Goal: Transaction & Acquisition: Purchase product/service

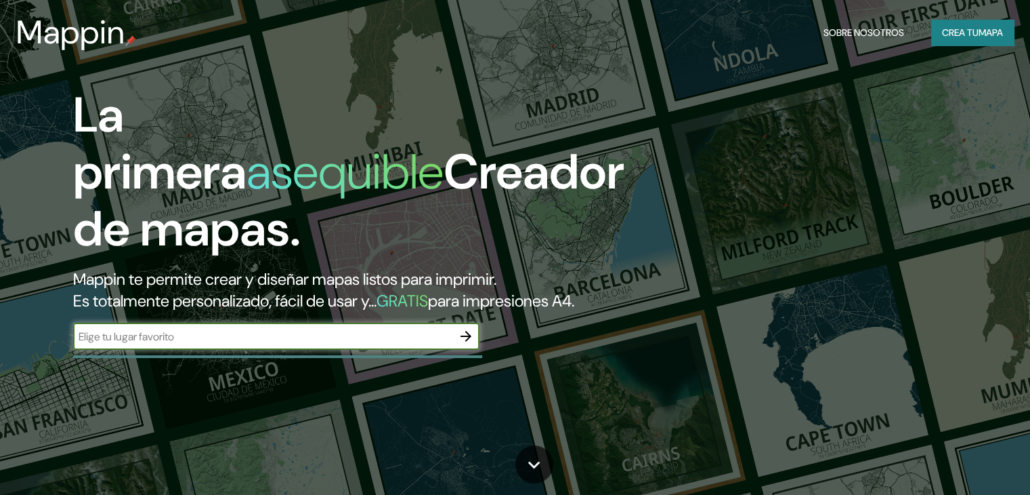
click at [392, 344] on input "text" at bounding box center [262, 337] width 379 height 16
click at [121, 344] on input "santafe [GEOGRAPHIC_DATA]" at bounding box center [262, 337] width 379 height 16
type input "santafe santafe [GEOGRAPHIC_DATA]"
click at [471, 344] on icon "button" at bounding box center [466, 336] width 16 height 16
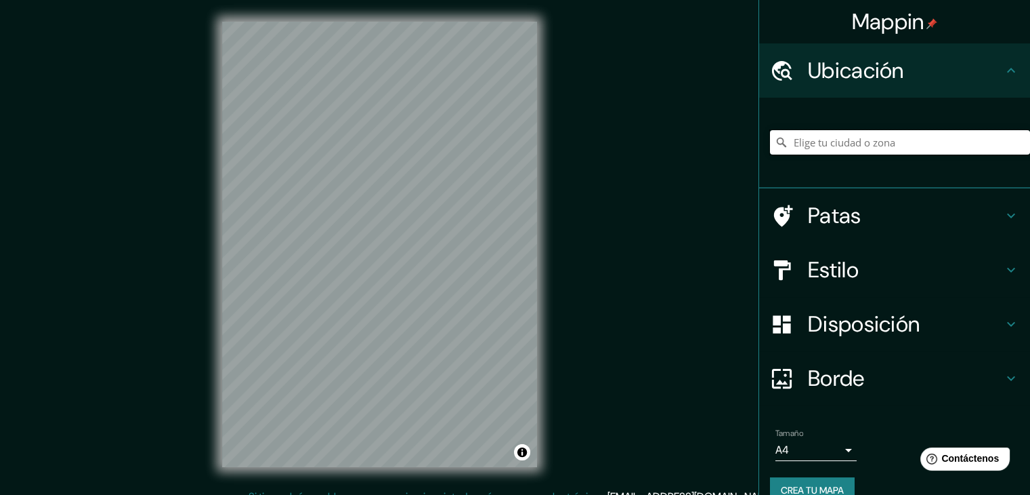
click at [822, 148] on input "Elige tu ciudad o zona" at bounding box center [900, 142] width 260 height 24
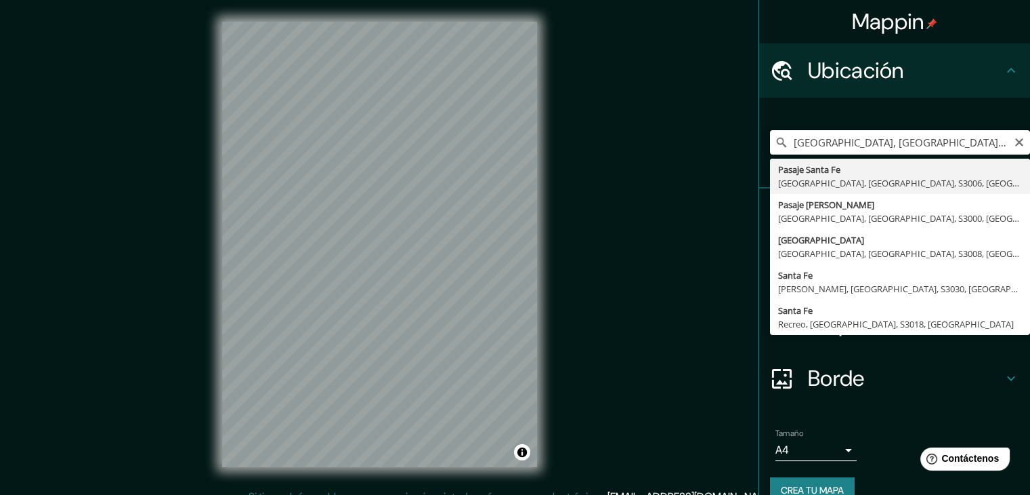
click at [784, 142] on input "[GEOGRAPHIC_DATA], [GEOGRAPHIC_DATA] [GEOGRAPHIC_DATA]" at bounding box center [900, 142] width 260 height 24
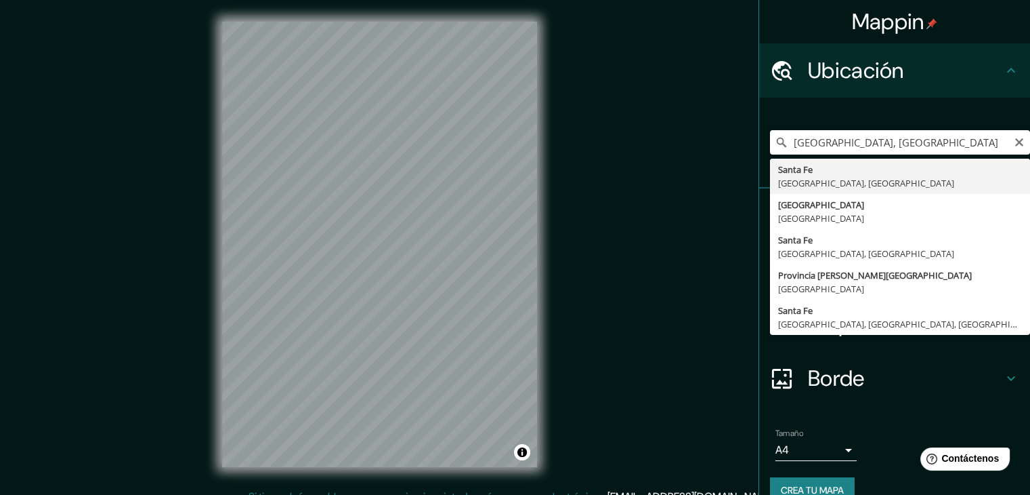
type input "[GEOGRAPHIC_DATA], [GEOGRAPHIC_DATA], [GEOGRAPHIC_DATA]"
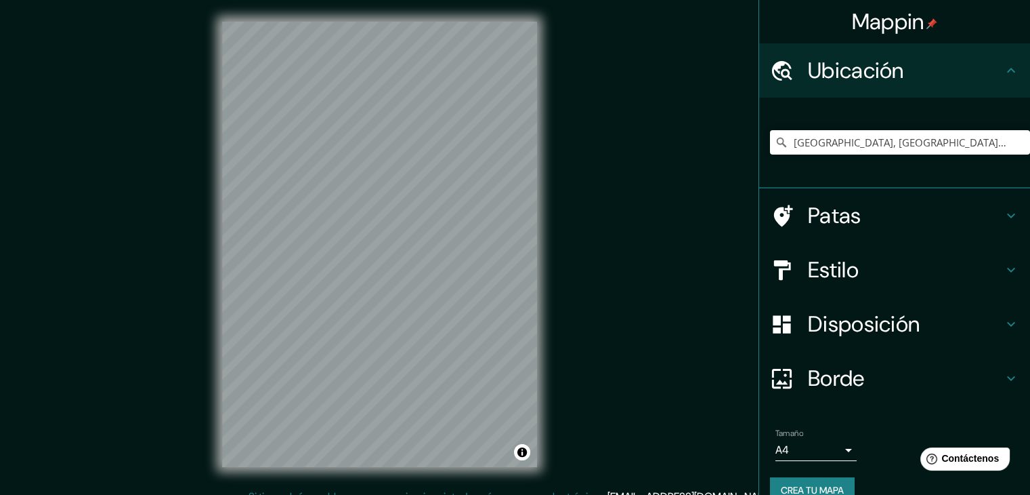
click at [164, 350] on div "Mappin Ubicación [GEOGRAPHIC_DATA], [GEOGRAPHIC_DATA], [GEOGRAPHIC_DATA] Patas …" at bounding box center [515, 255] width 1030 height 510
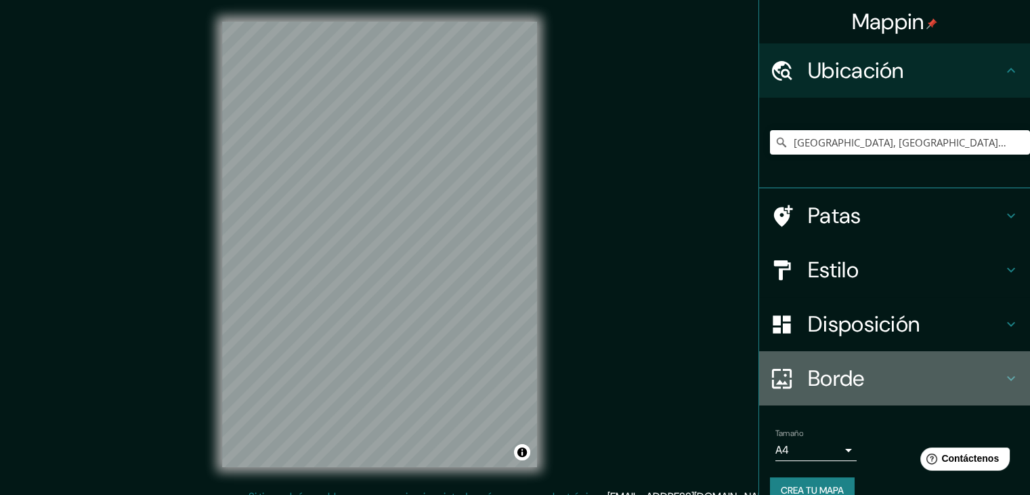
click at [854, 374] on font "Borde" at bounding box center [836, 378] width 57 height 28
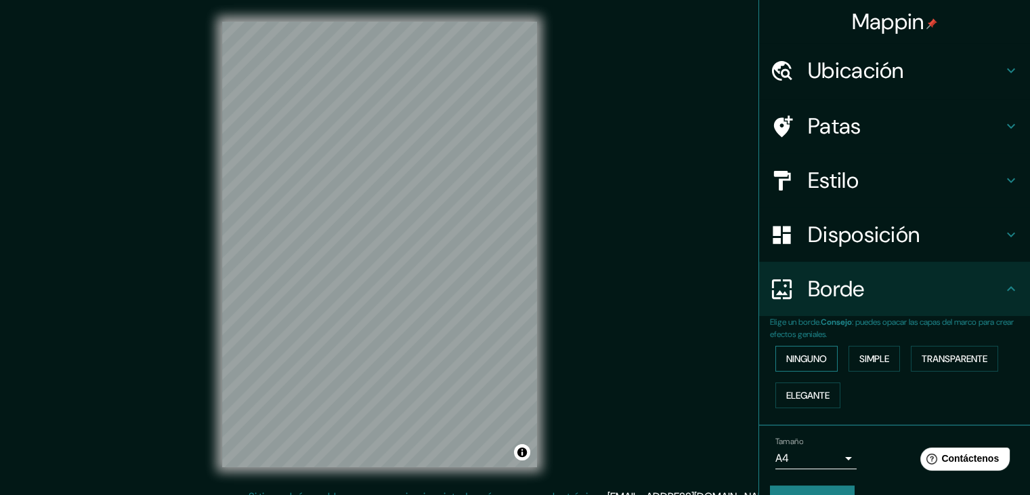
click at [806, 357] on font "Ninguno" at bounding box center [806, 358] width 41 height 12
click at [860, 354] on font "Simple" at bounding box center [875, 358] width 30 height 12
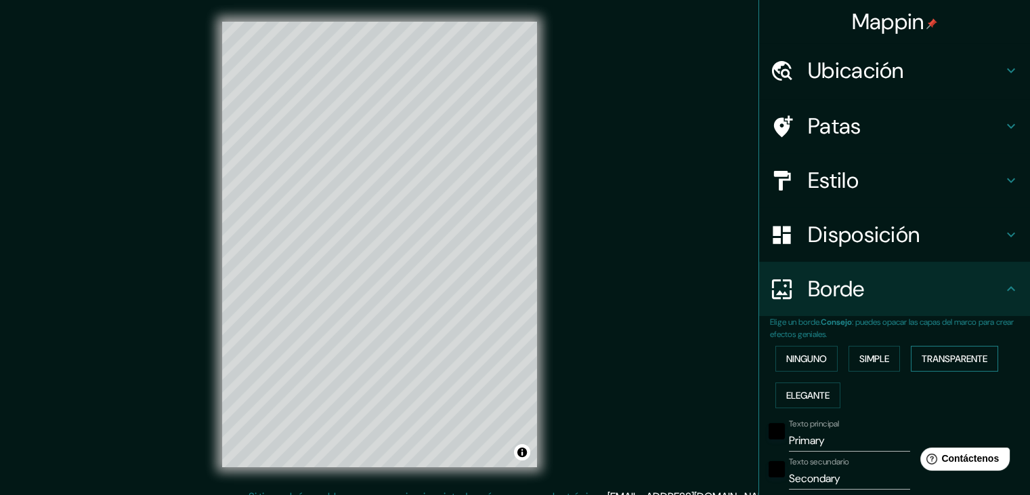
click at [935, 353] on font "Transparente" at bounding box center [955, 358] width 66 height 12
click at [795, 397] on font "Elegante" at bounding box center [807, 395] width 43 height 12
click at [937, 364] on font "Transparente" at bounding box center [955, 358] width 66 height 12
click at [798, 356] on font "Ninguno" at bounding box center [806, 358] width 41 height 12
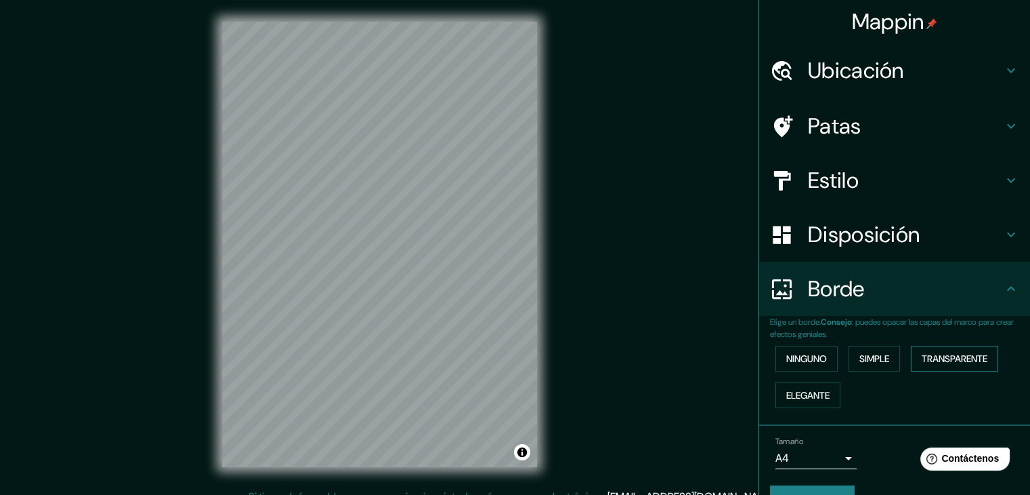
click at [956, 355] on font "Transparente" at bounding box center [955, 358] width 66 height 12
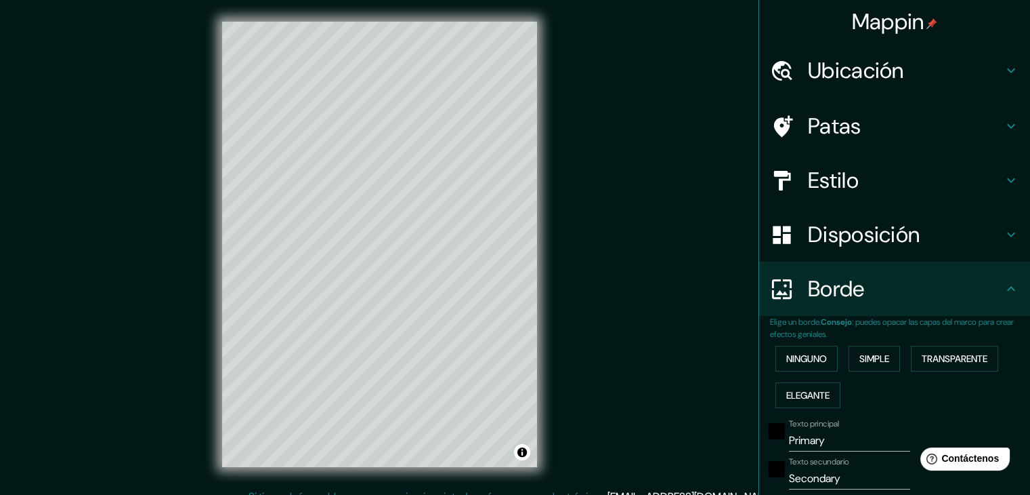
click at [840, 240] on font "Disposición" at bounding box center [864, 234] width 112 height 28
type input "223"
type input "37"
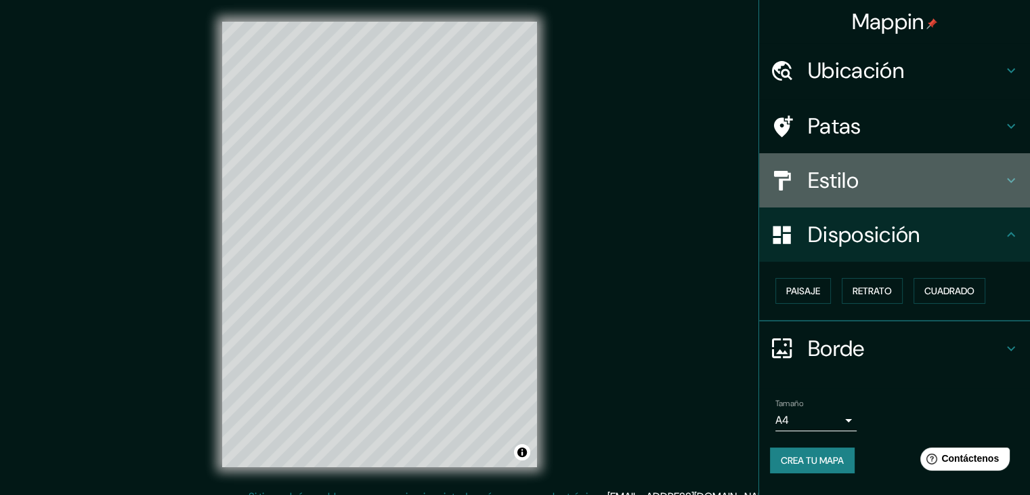
click at [871, 179] on h4 "Estilo" at bounding box center [905, 180] width 195 height 27
type input "223"
type input "37"
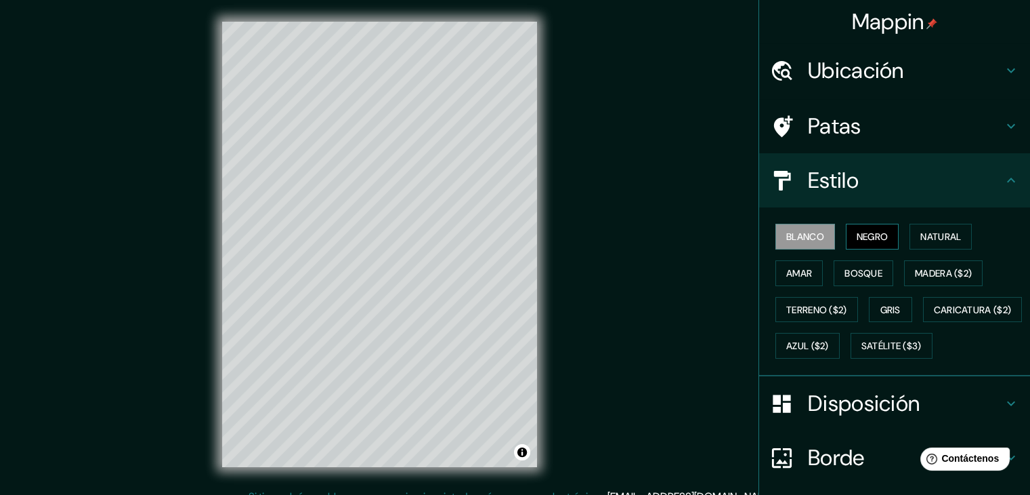
click at [846, 231] on button "Negro" at bounding box center [873, 237] width 54 height 26
click at [930, 228] on font "Natural" at bounding box center [941, 237] width 41 height 18
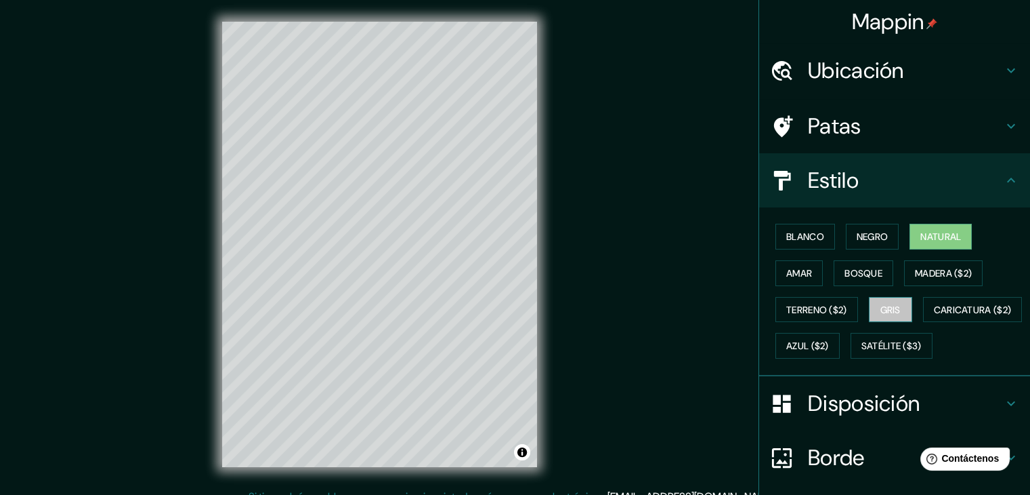
click at [883, 310] on font "Gris" at bounding box center [891, 309] width 20 height 12
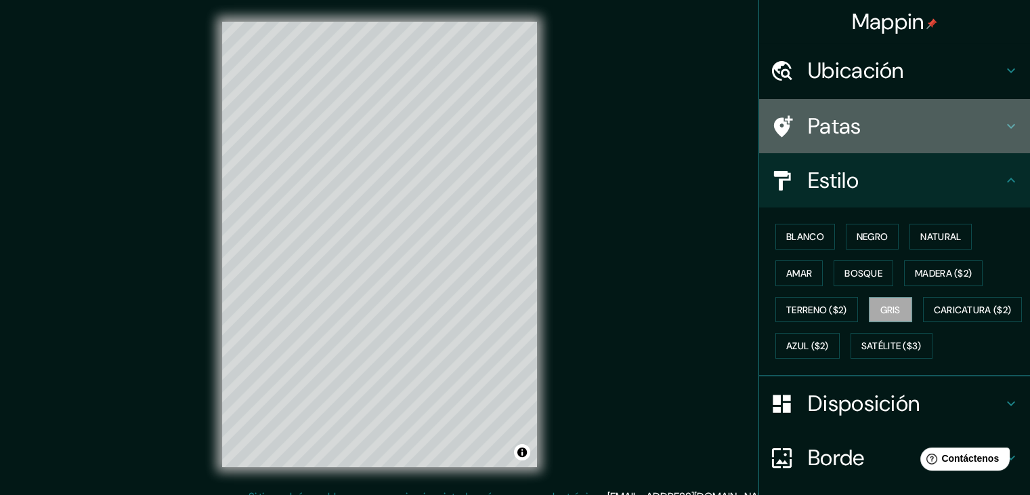
click at [875, 115] on h4 "Patas" at bounding box center [905, 125] width 195 height 27
type input "223"
type input "37"
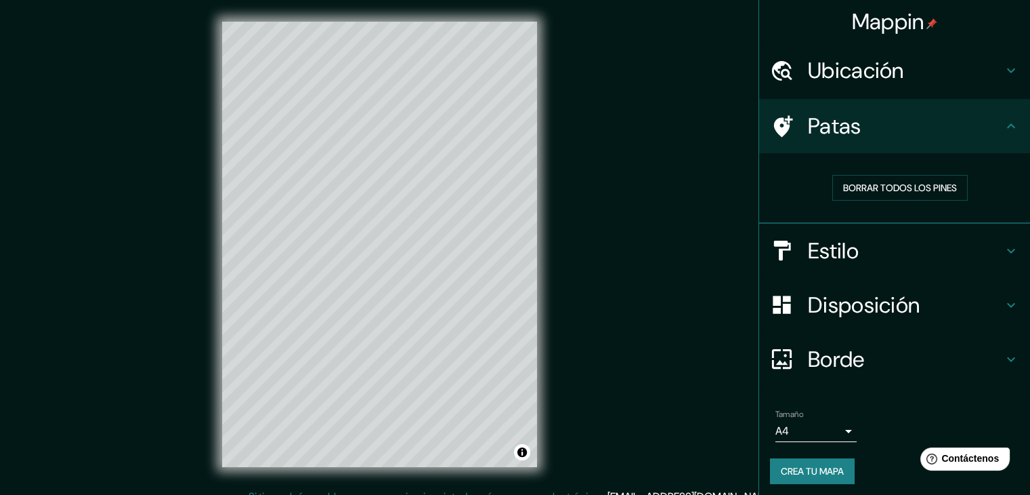
click at [841, 78] on font "Ubicación" at bounding box center [856, 70] width 96 height 28
type input "223"
type input "37"
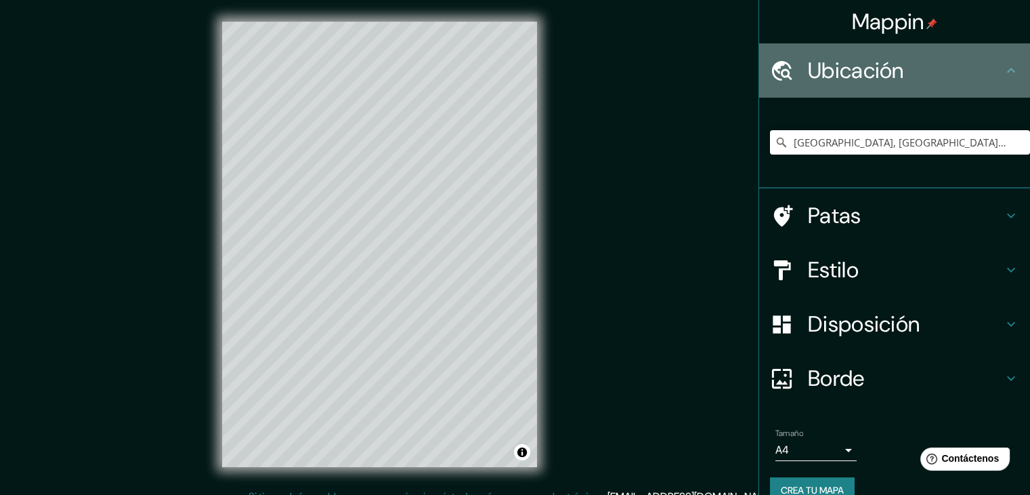
click at [955, 86] on div "Ubicación" at bounding box center [894, 70] width 271 height 54
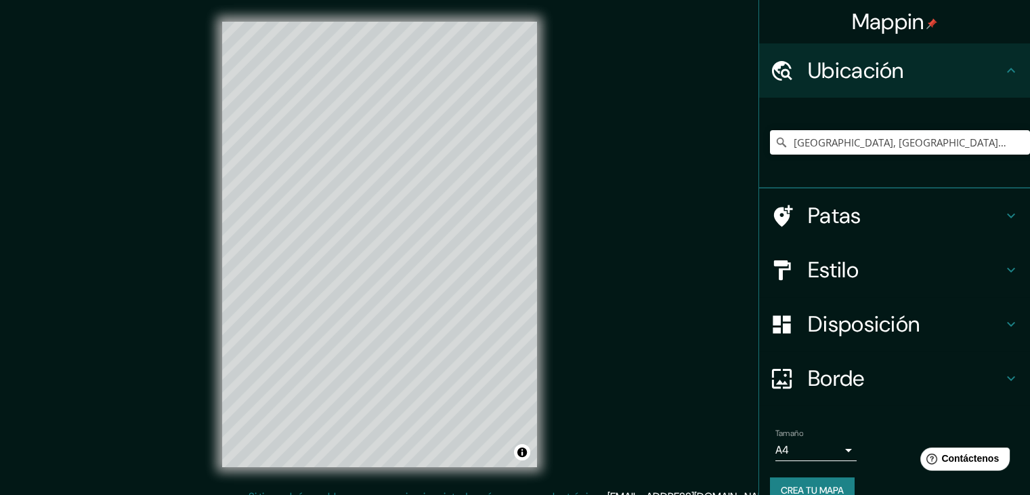
click at [816, 371] on font "Borde" at bounding box center [836, 378] width 57 height 28
type input "223"
type input "37"
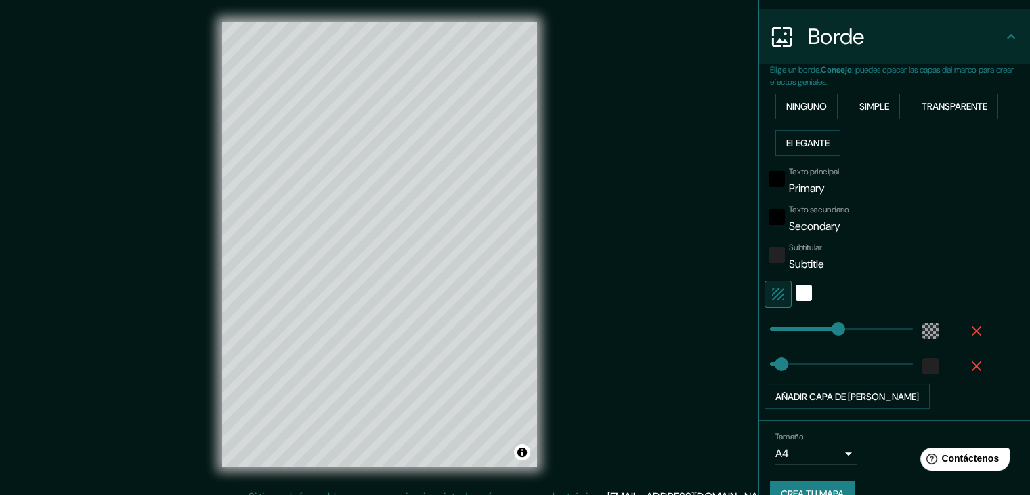
scroll to position [278, 0]
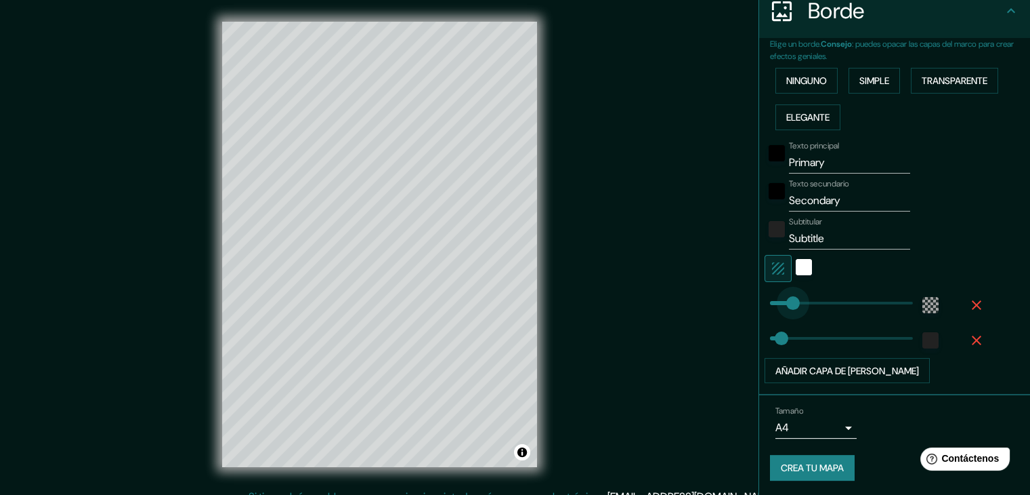
type input "83"
drag, startPoint x: 827, startPoint y: 295, endPoint x: 786, endPoint y: 303, distance: 42.3
type input "215"
drag, startPoint x: 771, startPoint y: 333, endPoint x: 826, endPoint y: 333, distance: 54.9
type input "34"
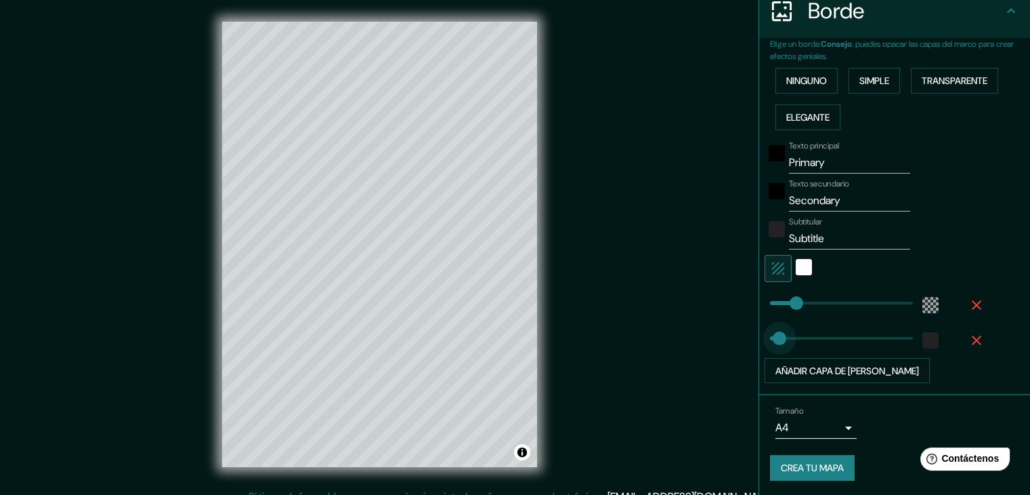
drag, startPoint x: 825, startPoint y: 333, endPoint x: 770, endPoint y: 347, distance: 56.7
click at [476, 432] on div at bounding box center [476, 430] width 11 height 11
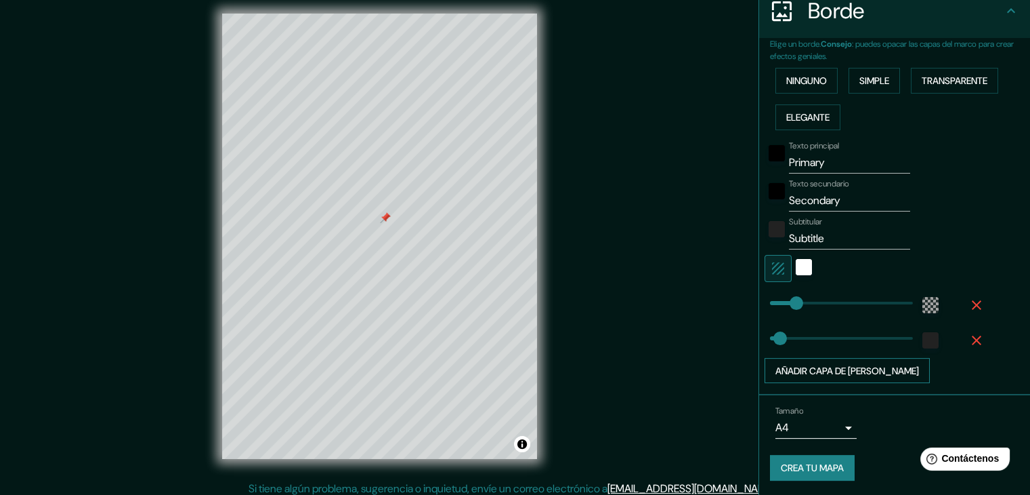
scroll to position [16, 0]
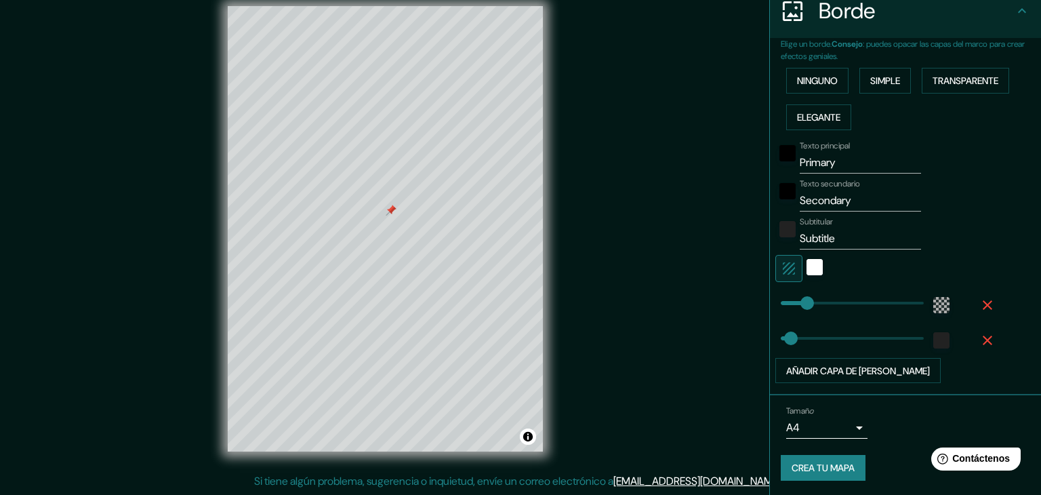
click at [842, 425] on body "Mappin Ubicación [GEOGRAPHIC_DATA], [GEOGRAPHIC_DATA], [GEOGRAPHIC_DATA] Patas …" at bounding box center [520, 231] width 1041 height 495
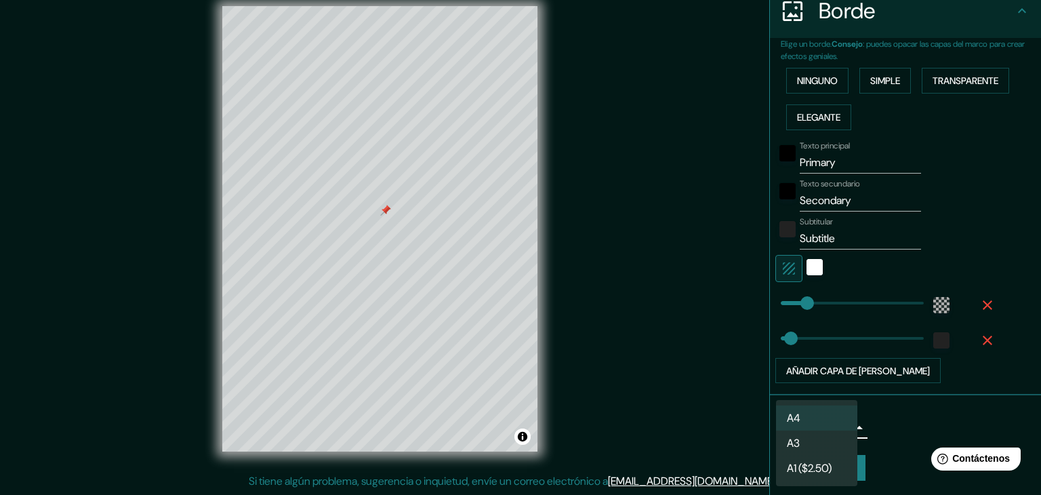
click at [905, 423] on div at bounding box center [520, 247] width 1041 height 495
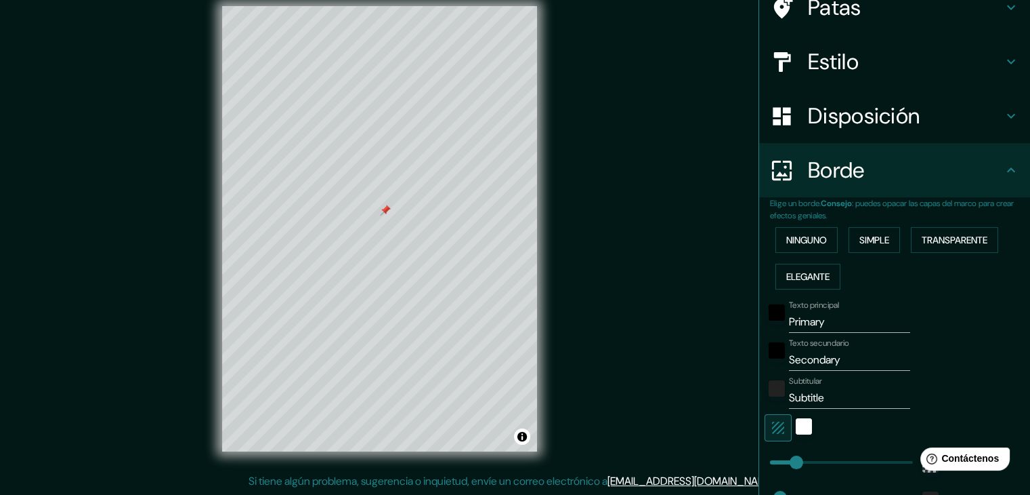
scroll to position [135, 0]
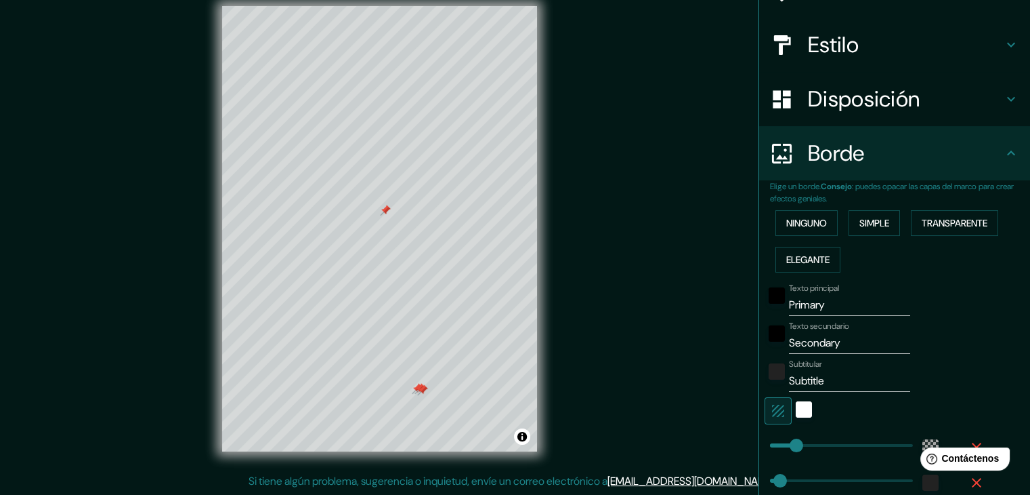
click at [421, 390] on div at bounding box center [422, 389] width 11 height 11
click at [419, 385] on div at bounding box center [420, 388] width 11 height 11
click at [417, 385] on div at bounding box center [417, 388] width 11 height 11
drag, startPoint x: 820, startPoint y: 302, endPoint x: 747, endPoint y: 314, distance: 74.2
click at [747, 314] on div "Mappin Ubicación [GEOGRAPHIC_DATA], [GEOGRAPHIC_DATA], [GEOGRAPHIC_DATA] Patas …" at bounding box center [515, 239] width 1030 height 510
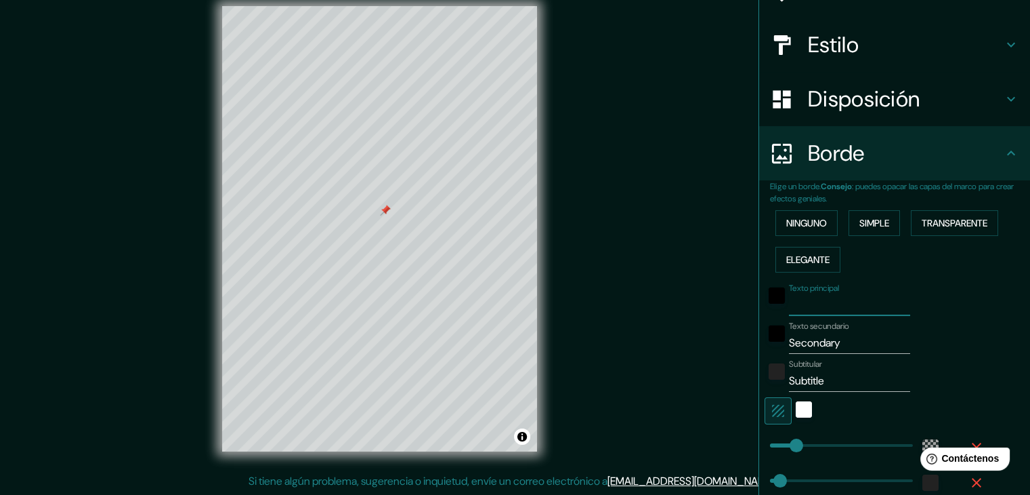
click at [837, 338] on input "Secondary" at bounding box center [849, 343] width 121 height 22
click at [796, 406] on div "blanco" at bounding box center [804, 409] width 16 height 16
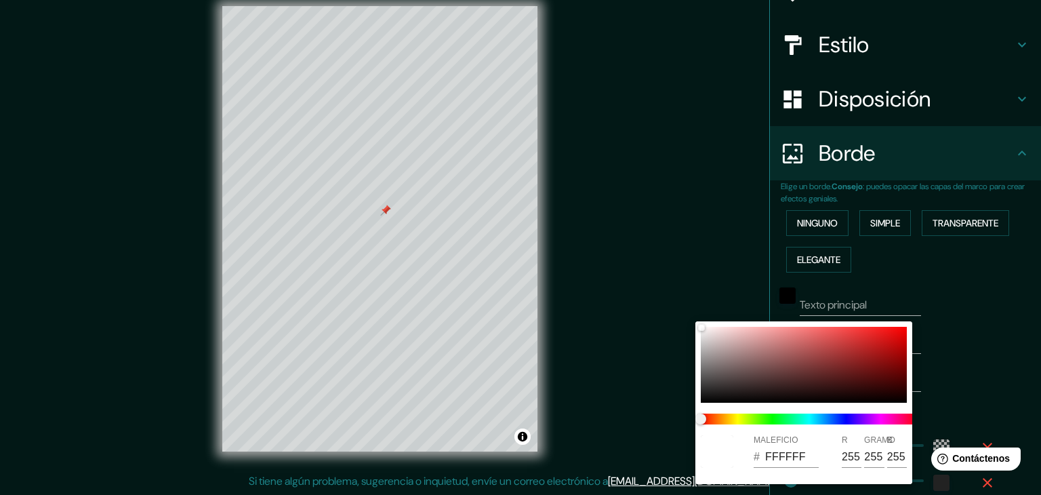
click at [965, 379] on div at bounding box center [520, 247] width 1041 height 495
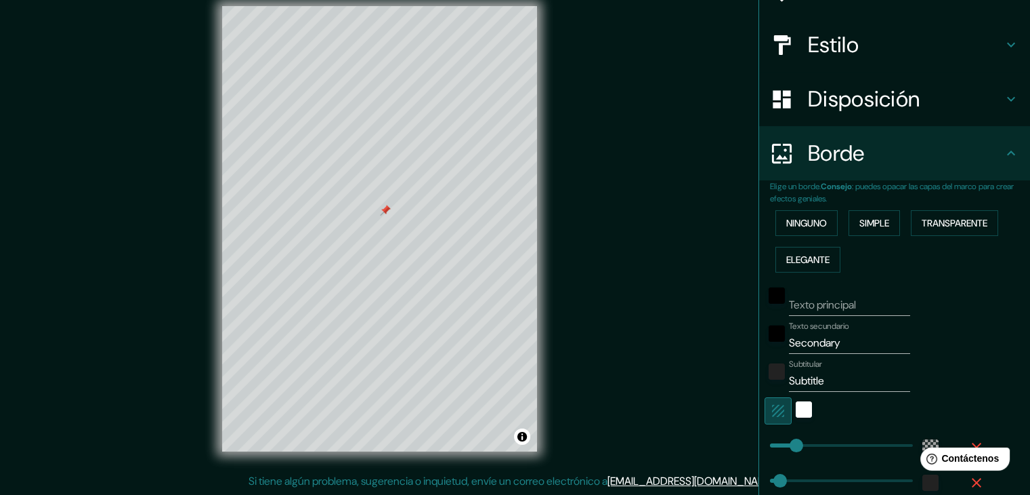
click at [772, 409] on icon "button" at bounding box center [778, 410] width 12 height 12
drag, startPoint x: 829, startPoint y: 378, endPoint x: 748, endPoint y: 386, distance: 81.7
click at [748, 386] on div "Mappin Ubicación [GEOGRAPHIC_DATA], [GEOGRAPHIC_DATA], [GEOGRAPHIC_DATA] Patas …" at bounding box center [515, 239] width 1030 height 510
drag, startPoint x: 847, startPoint y: 350, endPoint x: 767, endPoint y: 345, distance: 80.8
click at [767, 345] on div "Texto secundario Secondary" at bounding box center [876, 337] width 222 height 33
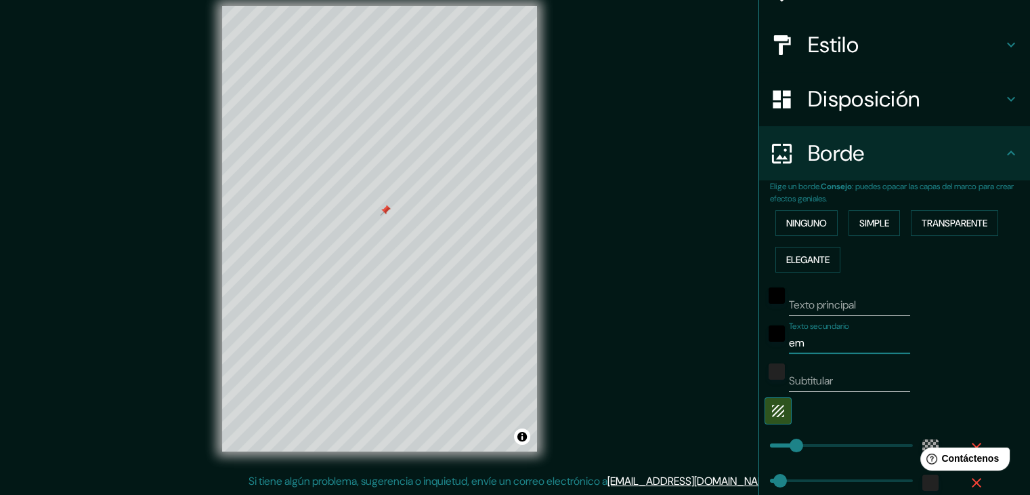
type input "e"
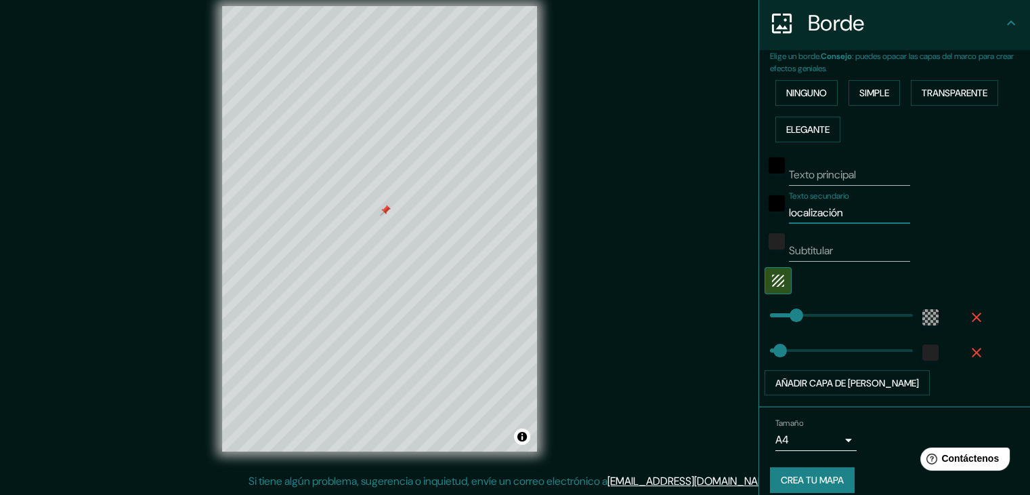
scroll to position [278, 0]
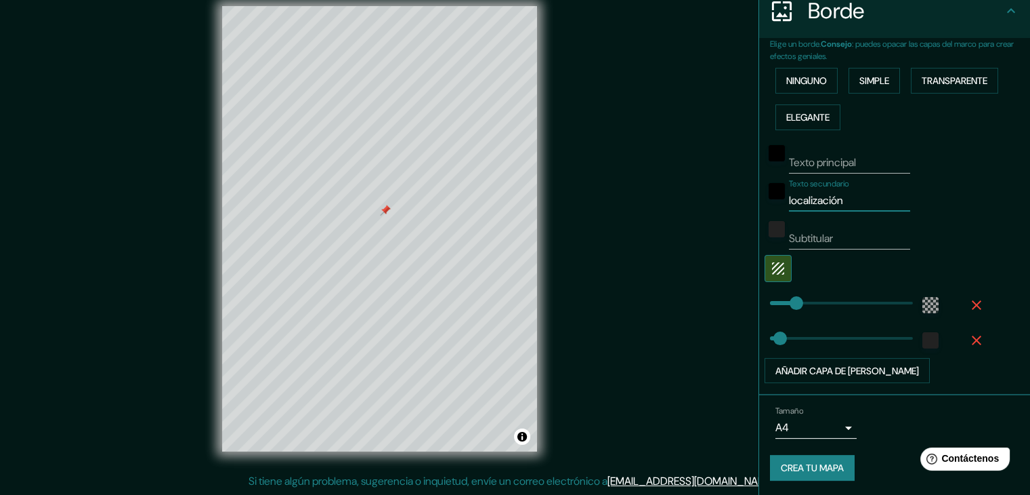
type input "localización"
click at [810, 467] on font "Crea tu mapa" at bounding box center [812, 468] width 63 height 12
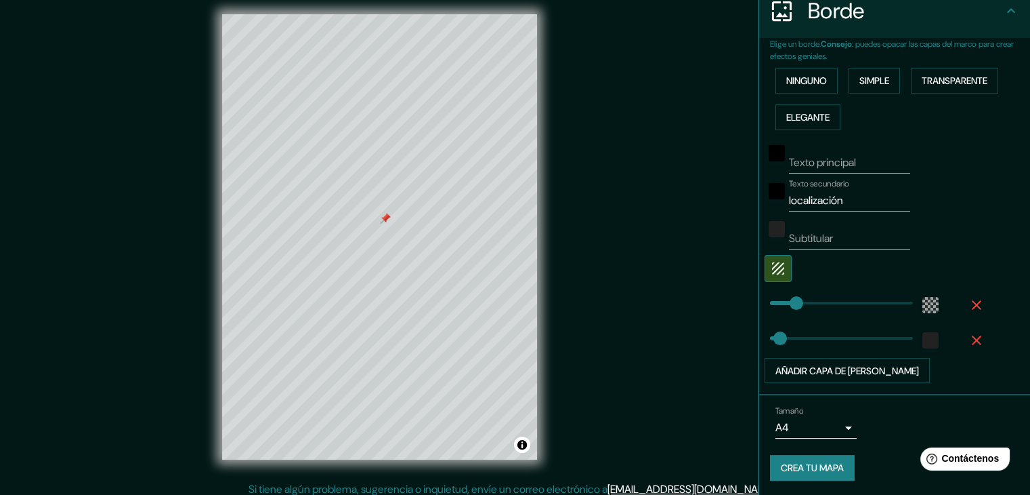
scroll to position [16, 0]
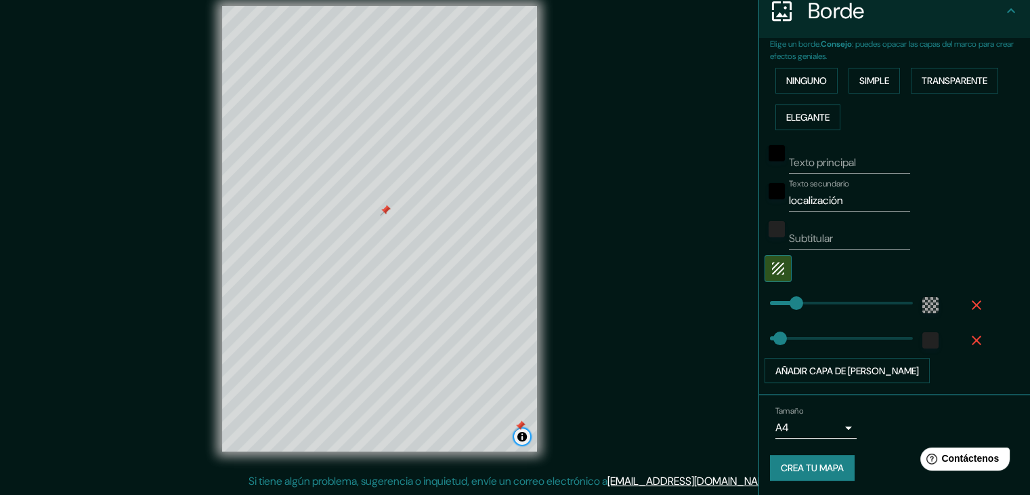
click at [525, 437] on button "Activar o desactivar atribución" at bounding box center [522, 436] width 16 height 16
click at [522, 429] on div at bounding box center [520, 425] width 11 height 11
click at [507, 433] on font "Mejorar este mapa" at bounding box center [475, 436] width 71 height 9
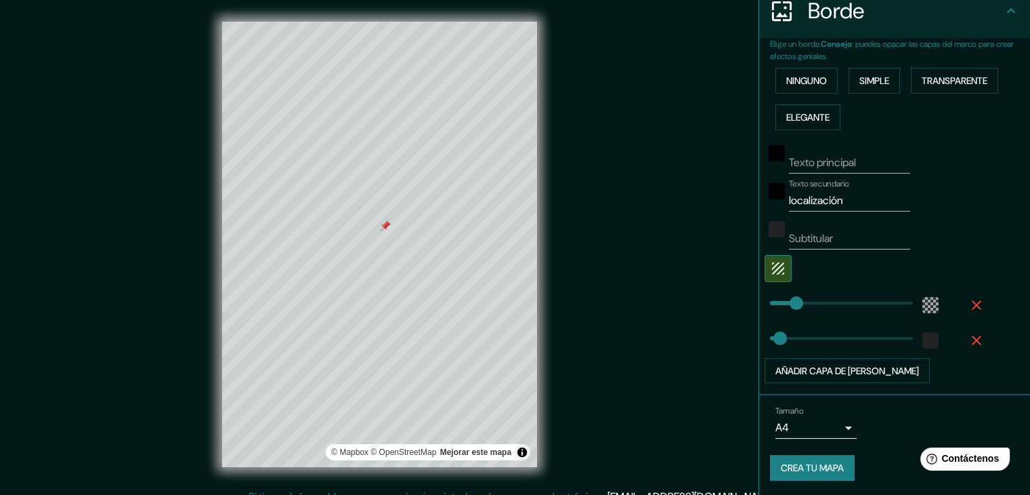
scroll to position [0, 0]
